Goal: Task Accomplishment & Management: Manage account settings

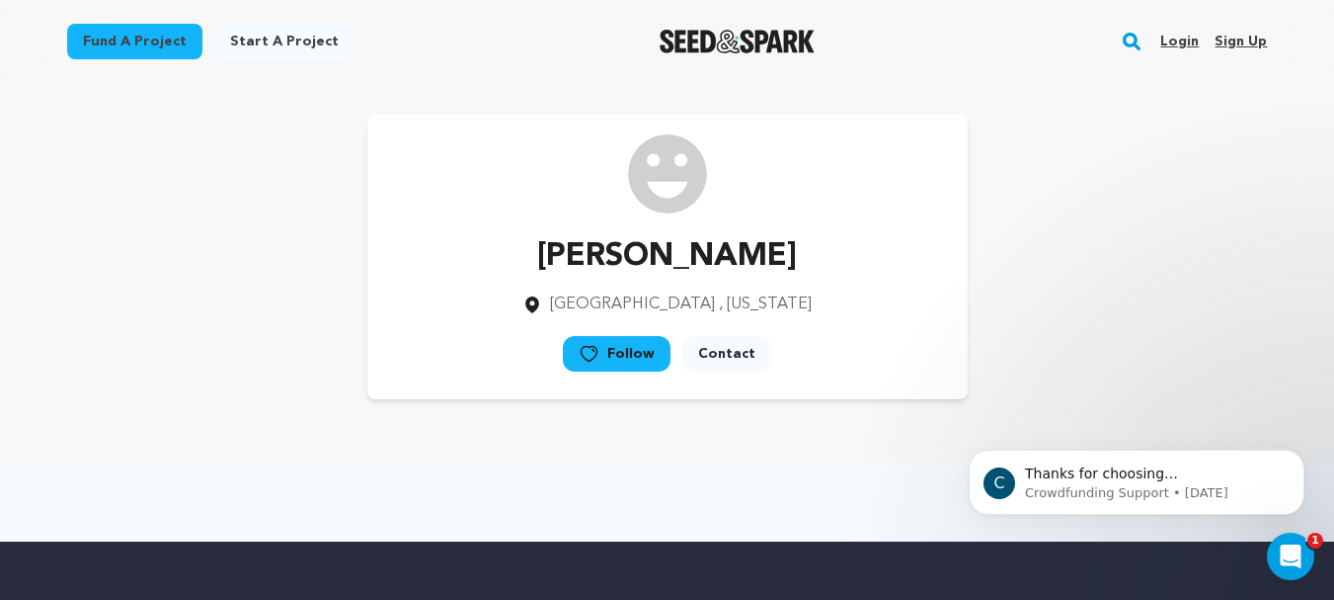
click at [727, 356] on link "Contact" at bounding box center [727, 354] width 89 height 36
click at [1261, 40] on link "Sign up" at bounding box center [1241, 42] width 52 height 32
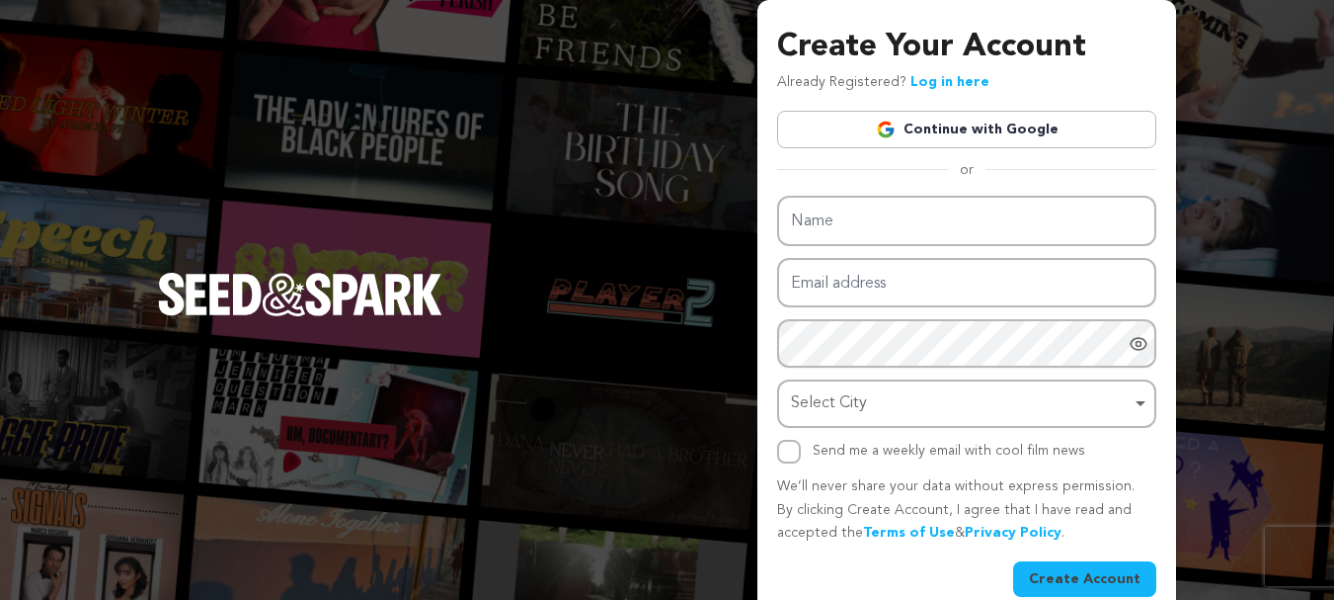
click at [929, 132] on link "Continue with Google" at bounding box center [966, 130] width 379 height 38
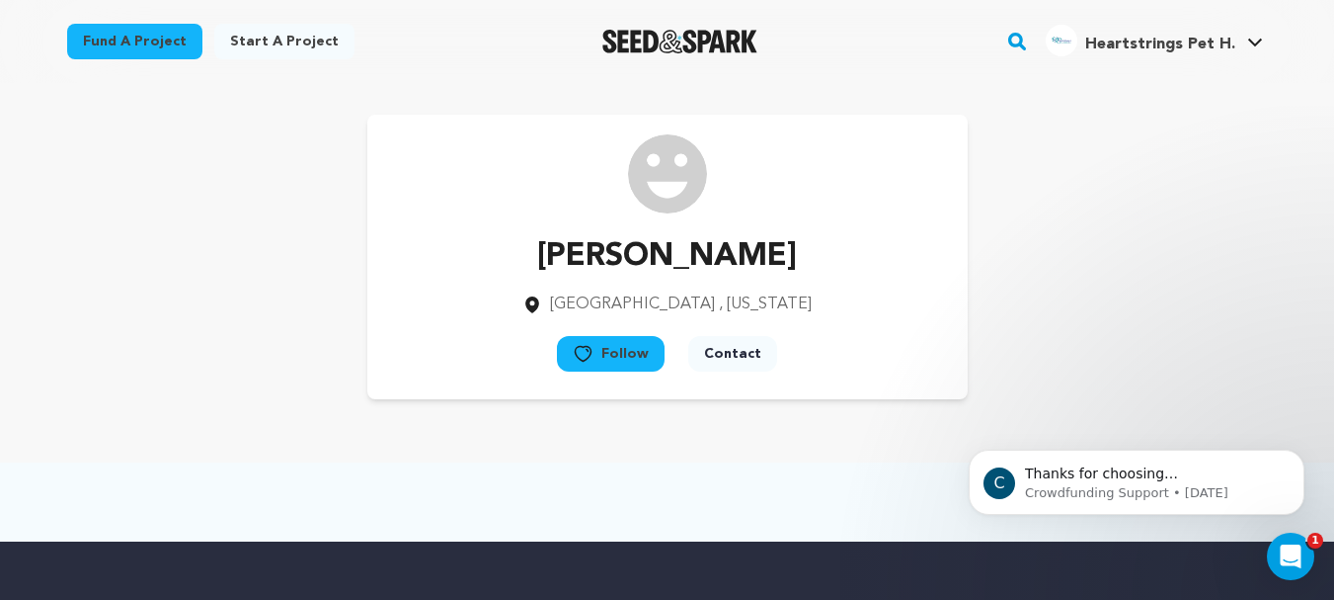
click at [1187, 31] on div "Heartstrings Pet H." at bounding box center [1141, 41] width 190 height 32
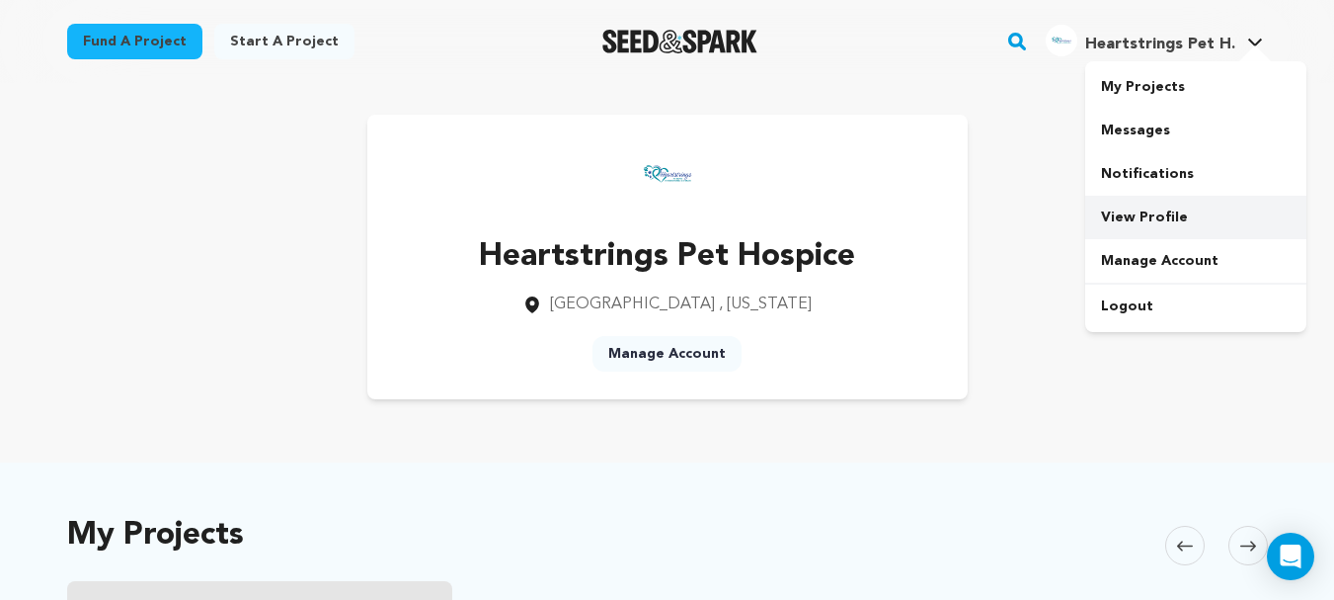
click at [1163, 223] on link "View Profile" at bounding box center [1196, 217] width 221 height 43
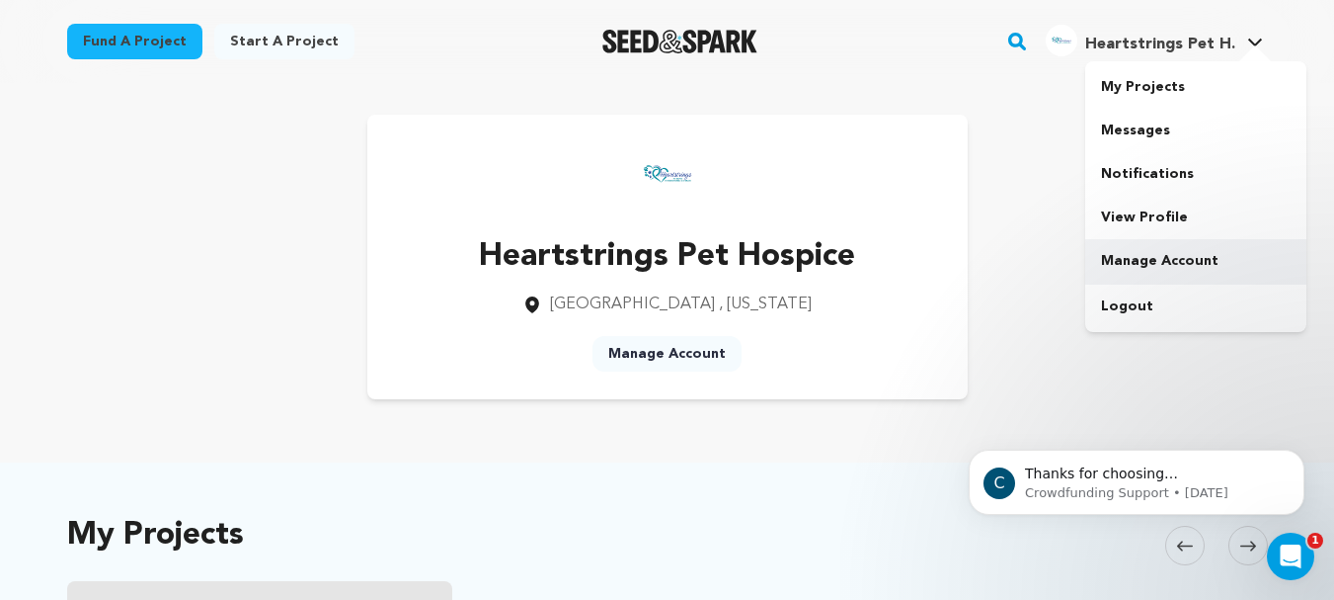
click at [1160, 257] on link "Manage Account" at bounding box center [1196, 260] width 221 height 43
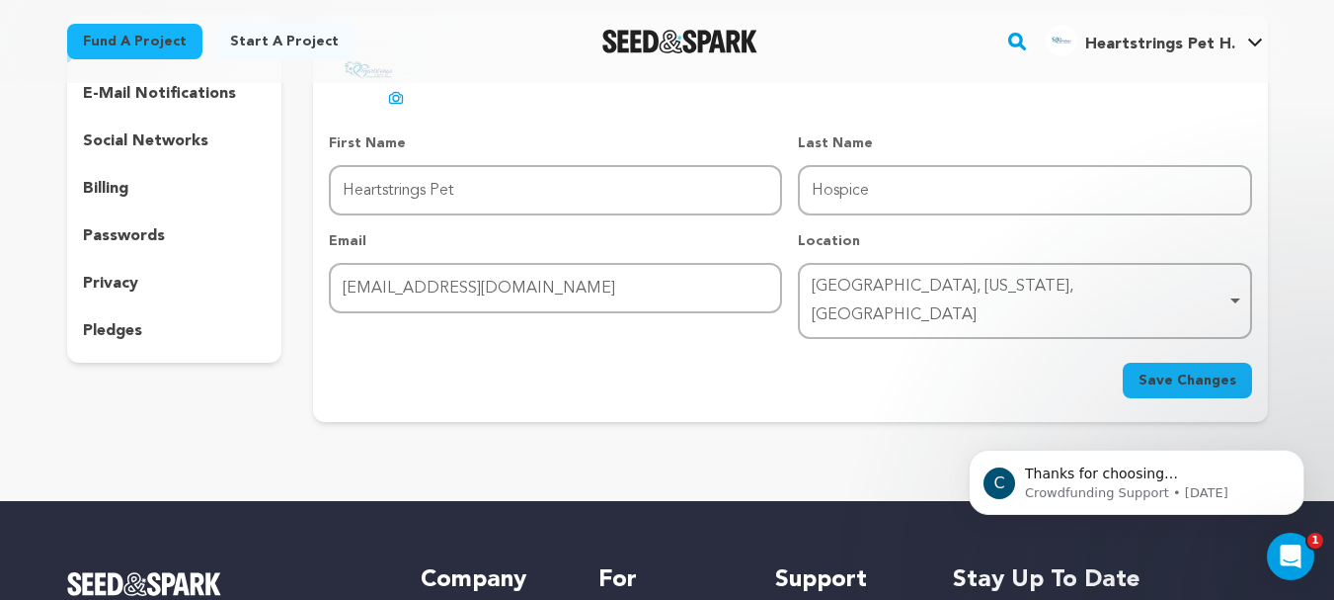
scroll to position [198, 0]
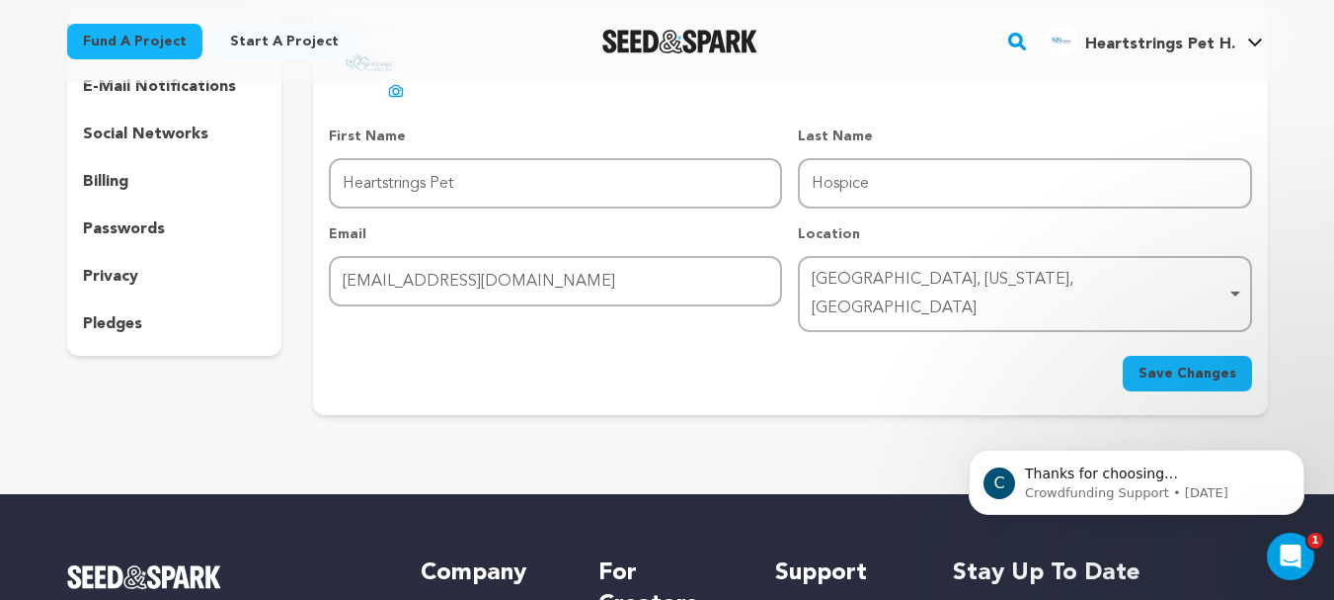
click at [876, 278] on div "[GEOGRAPHIC_DATA], [US_STATE], [GEOGRAPHIC_DATA] Remove item" at bounding box center [1019, 294] width 414 height 57
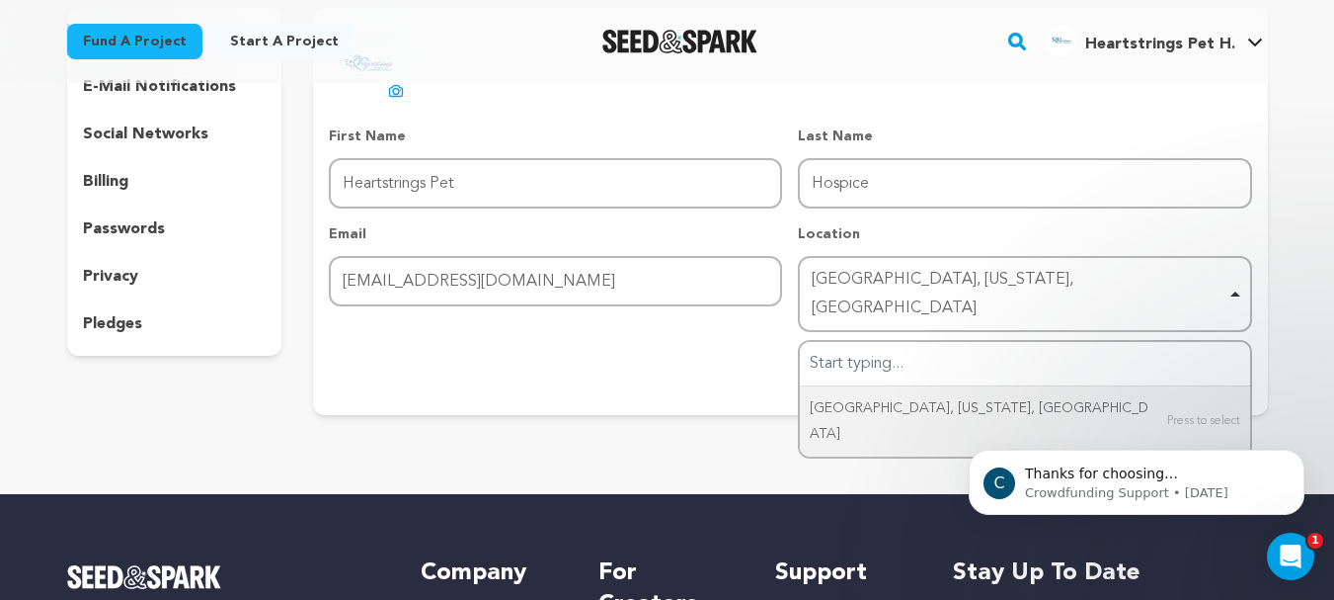
click at [129, 134] on p "social networks" at bounding box center [145, 134] width 125 height 24
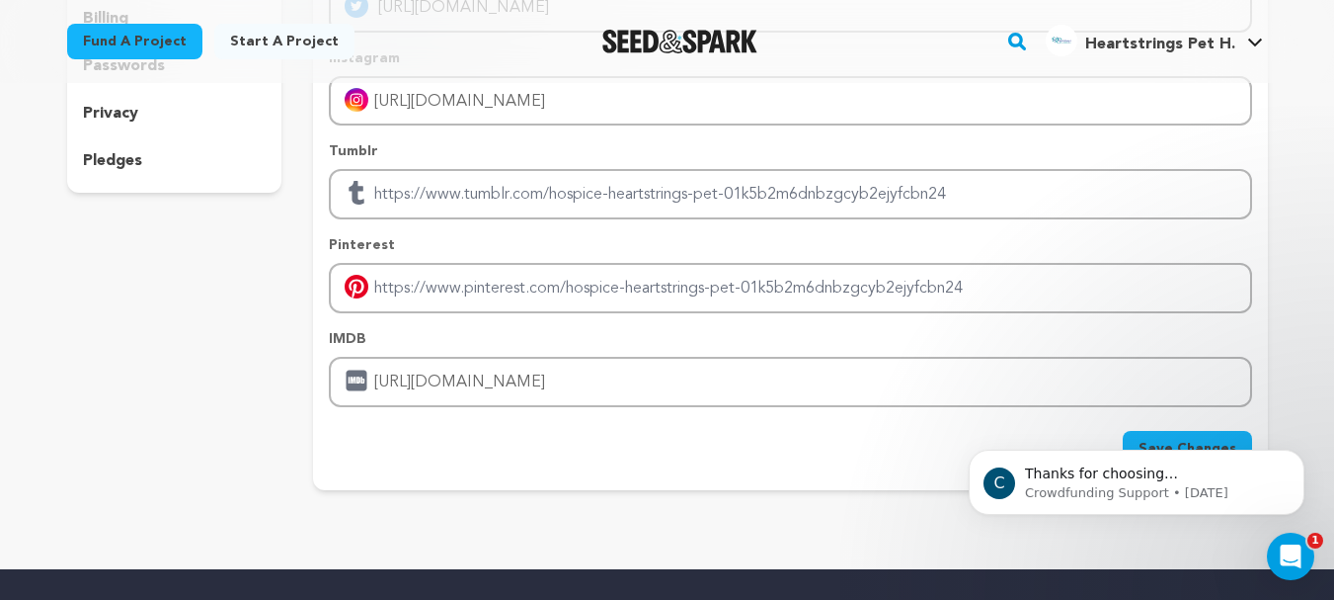
scroll to position [395, 0]
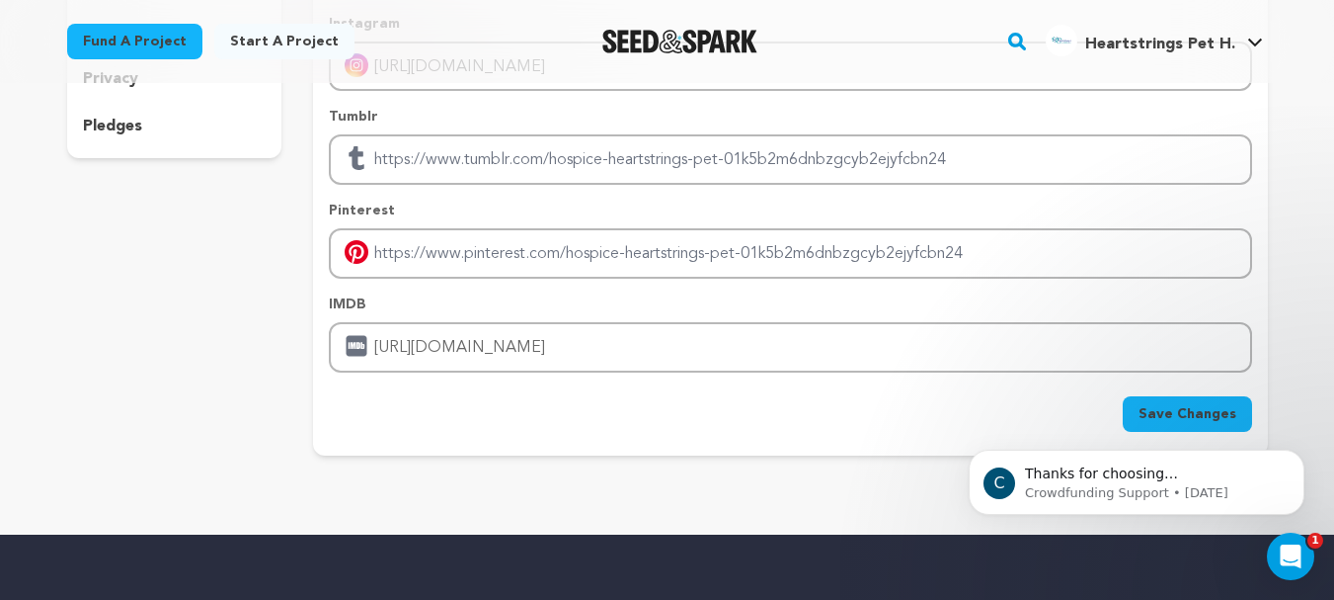
click at [1195, 412] on html "C Thanks for choosing Seed&amp;Spark for your project! If you have any question…" at bounding box center [1136, 477] width 395 height 138
click at [1194, 401] on button "Save Changes" at bounding box center [1187, 414] width 129 height 36
click at [1189, 403] on div "Save Changes" at bounding box center [790, 414] width 923 height 36
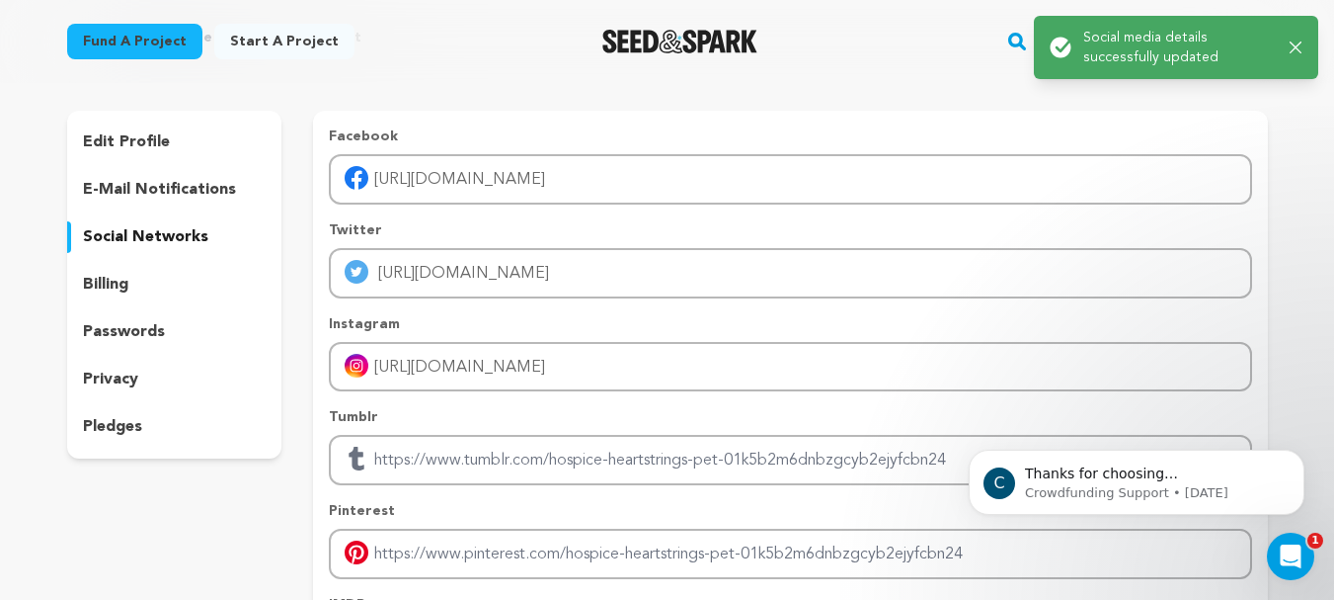
scroll to position [0, 0]
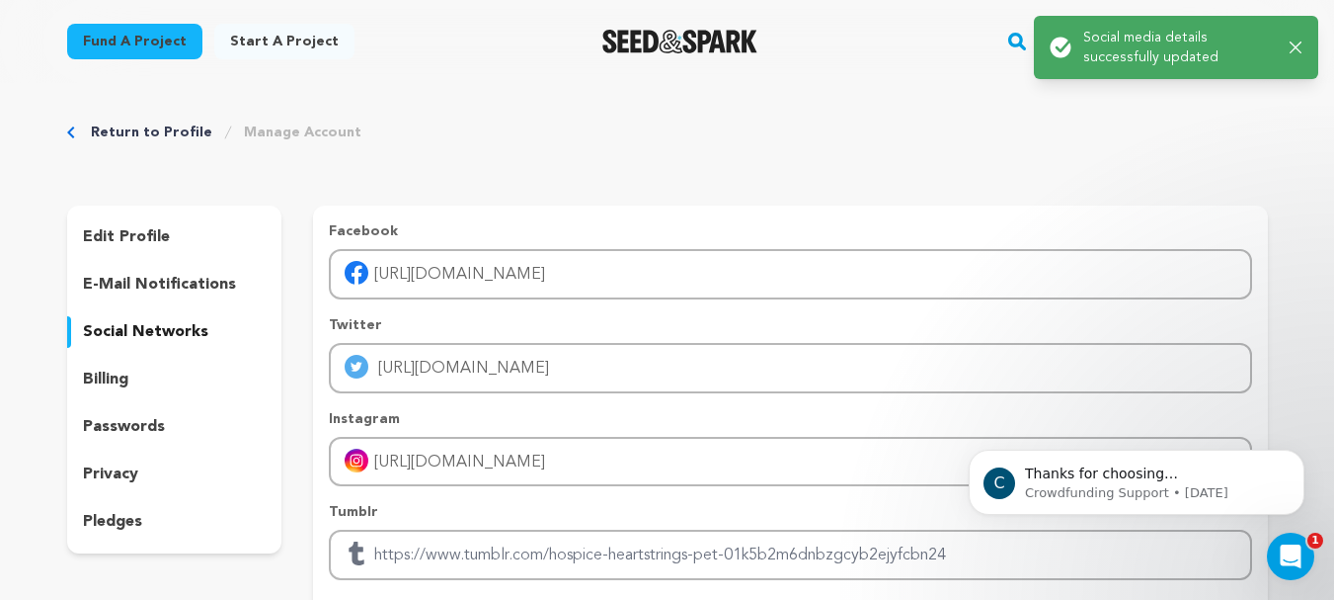
click at [1292, 54] on div "Success: Info: Warning: Error: Social media details successfully updated Close …" at bounding box center [1176, 48] width 253 height 40
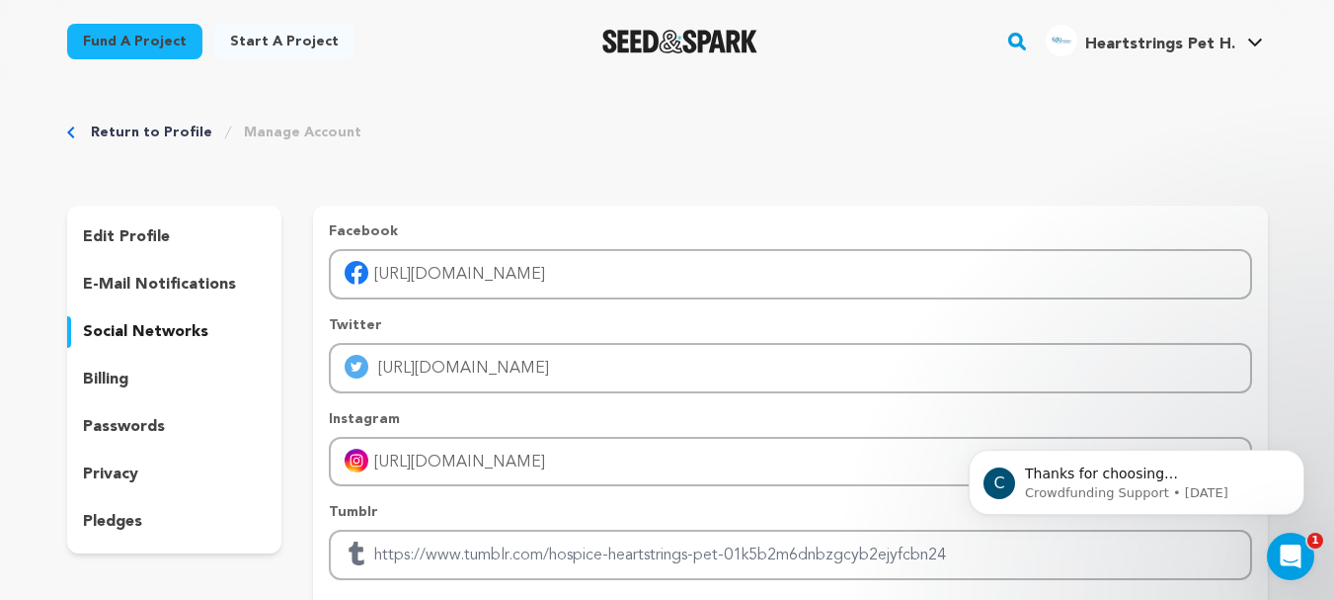
click at [1294, 41] on icon "button" at bounding box center [1290, 47] width 12 height 12
click at [1195, 45] on span "Heartstrings Pet H." at bounding box center [1161, 45] width 150 height 16
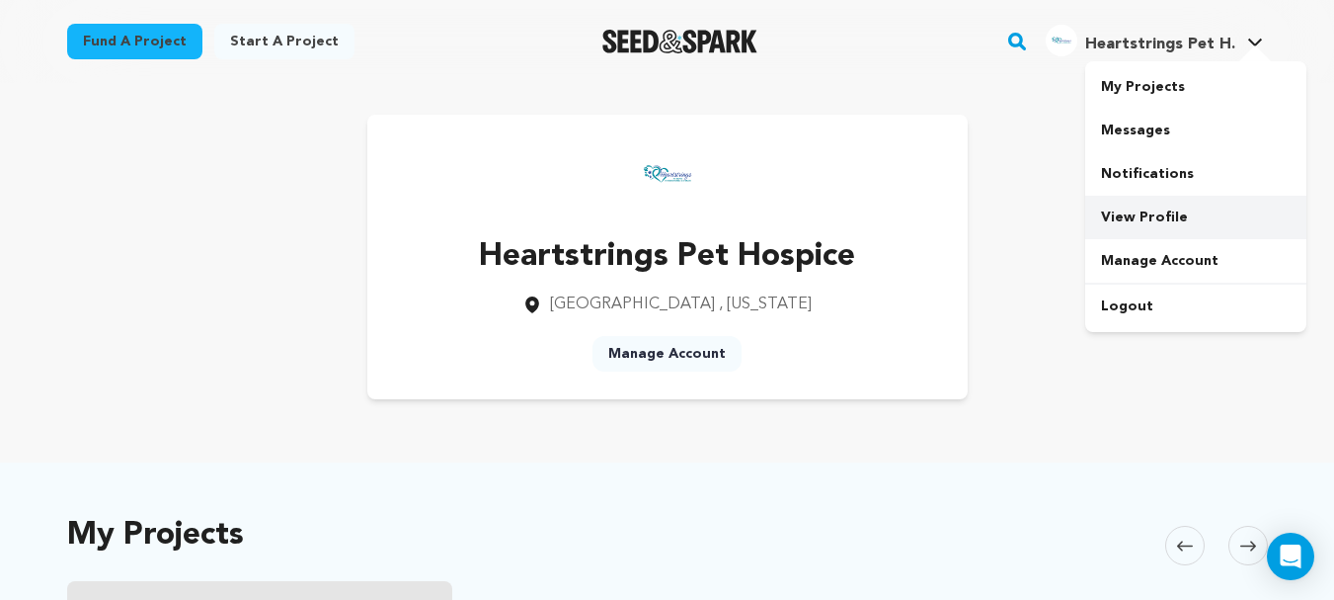
click at [1145, 202] on link "View Profile" at bounding box center [1196, 217] width 221 height 43
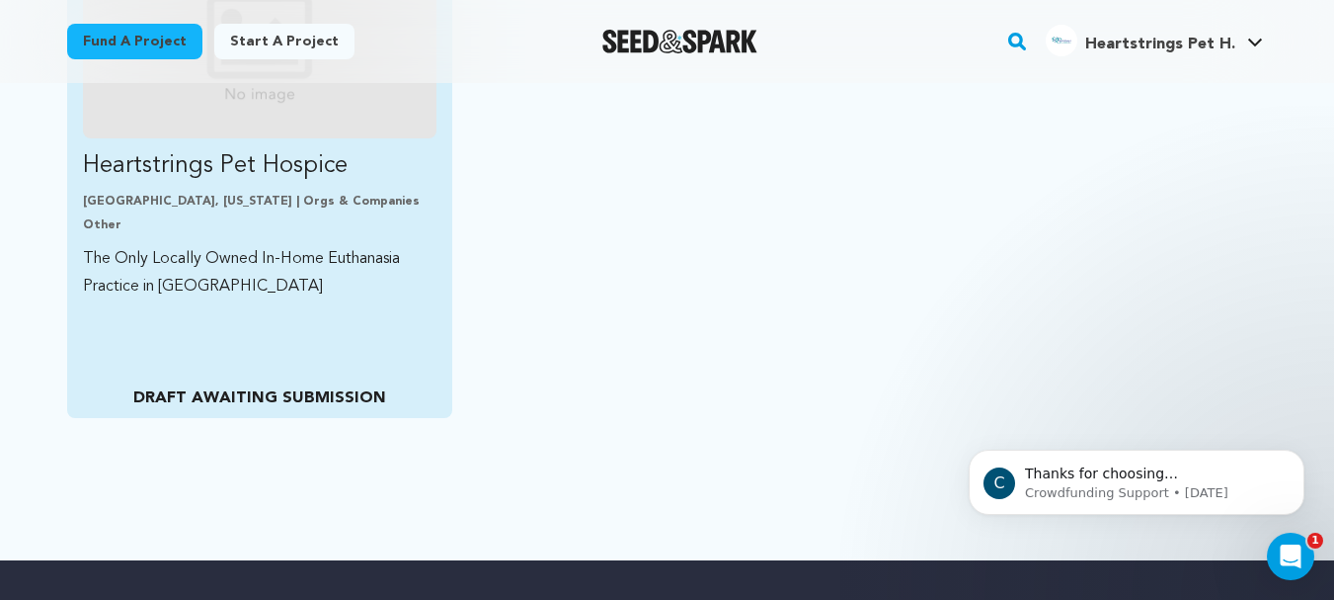
scroll to position [691, 0]
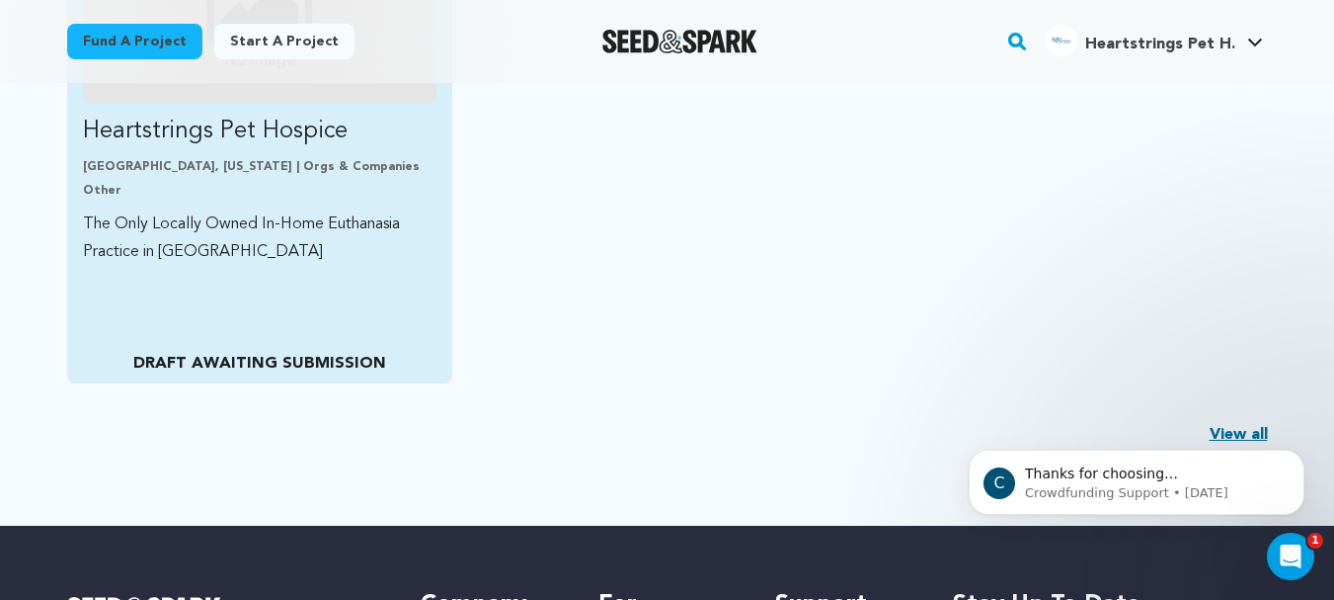
click at [266, 233] on p "The Only Locally Owned In-Home Euthanasia Practice in [GEOGRAPHIC_DATA]" at bounding box center [260, 237] width 355 height 55
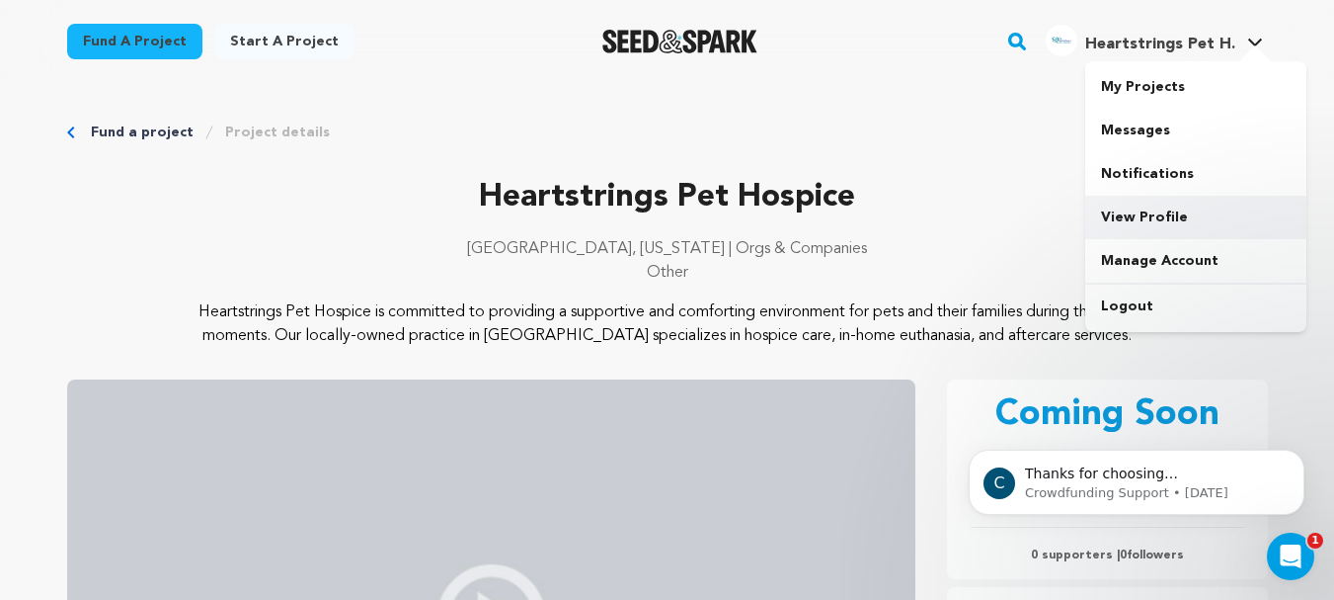
click at [1140, 203] on link "View Profile" at bounding box center [1196, 217] width 221 height 43
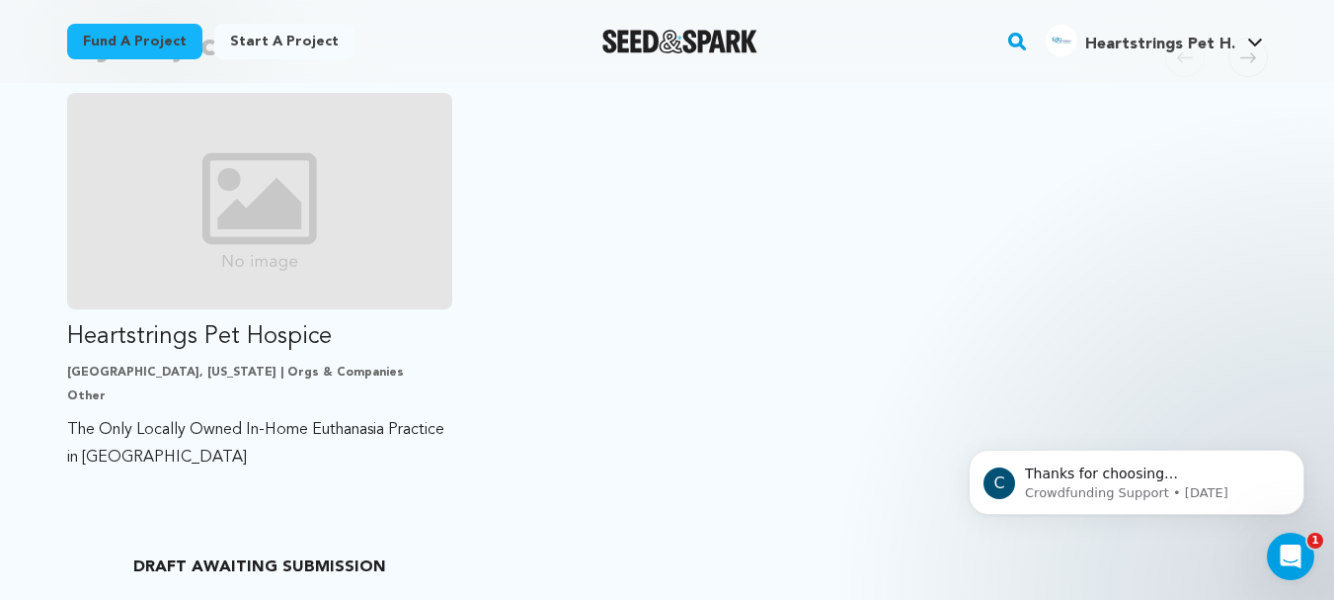
scroll to position [593, 0]
